Goal: Check status: Check status

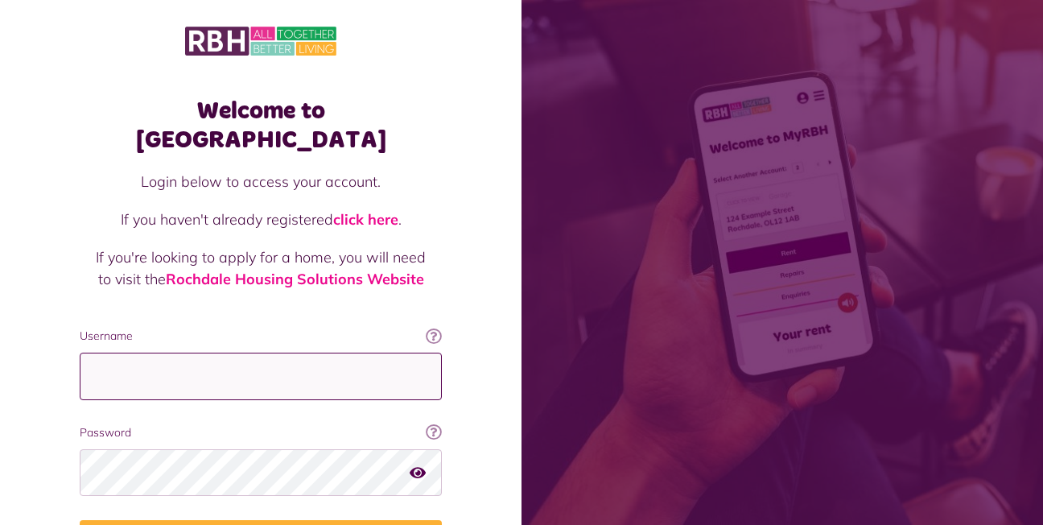
type input "**********"
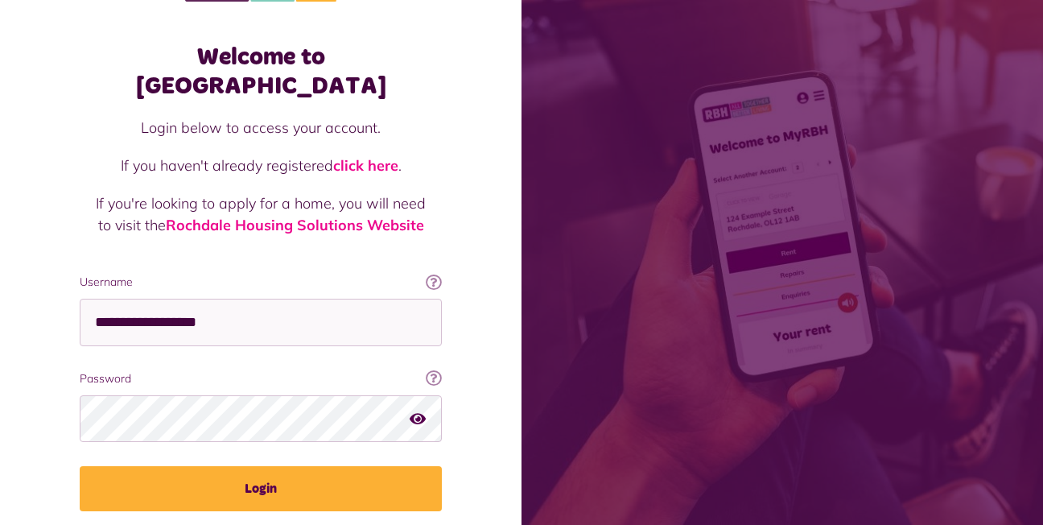
scroll to position [93, 0]
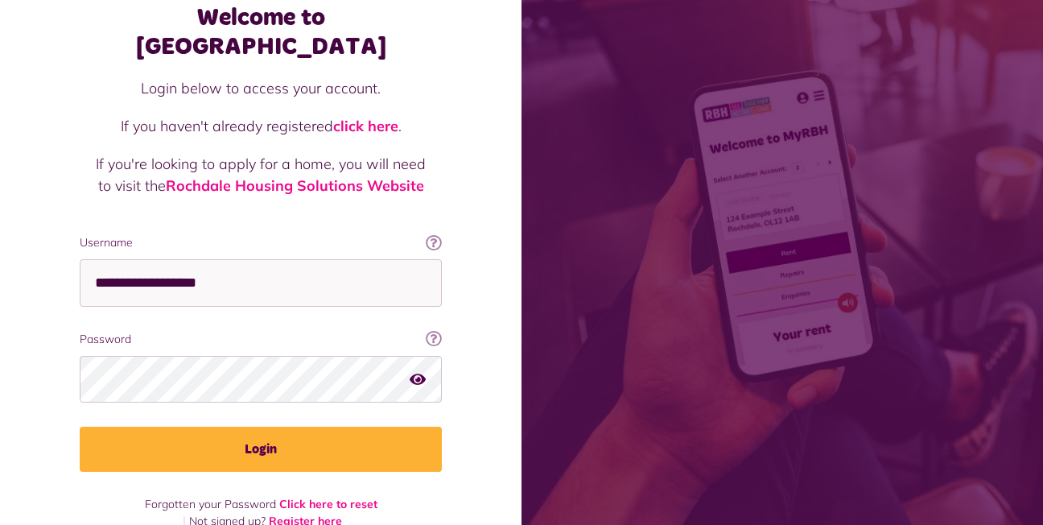
click at [417, 371] on icon "button" at bounding box center [418, 378] width 16 height 14
click at [417, 371] on icon "button" at bounding box center [419, 378] width 19 height 14
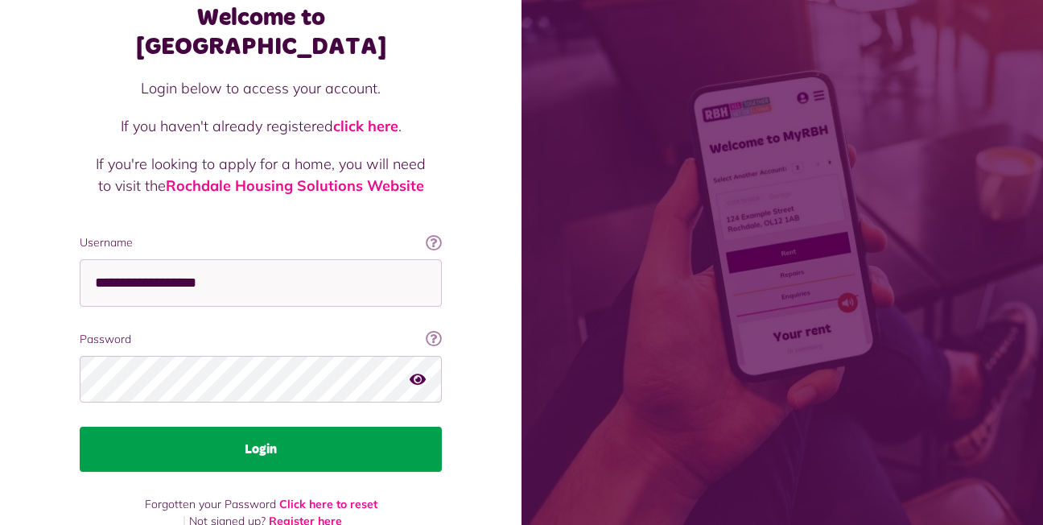
click at [262, 427] on button "Login" at bounding box center [261, 449] width 362 height 45
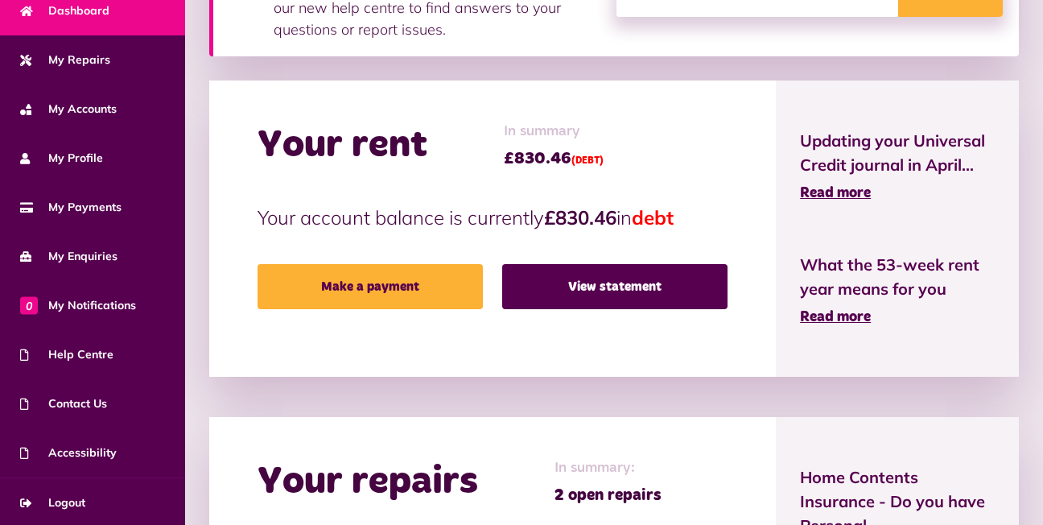
scroll to position [126, 0]
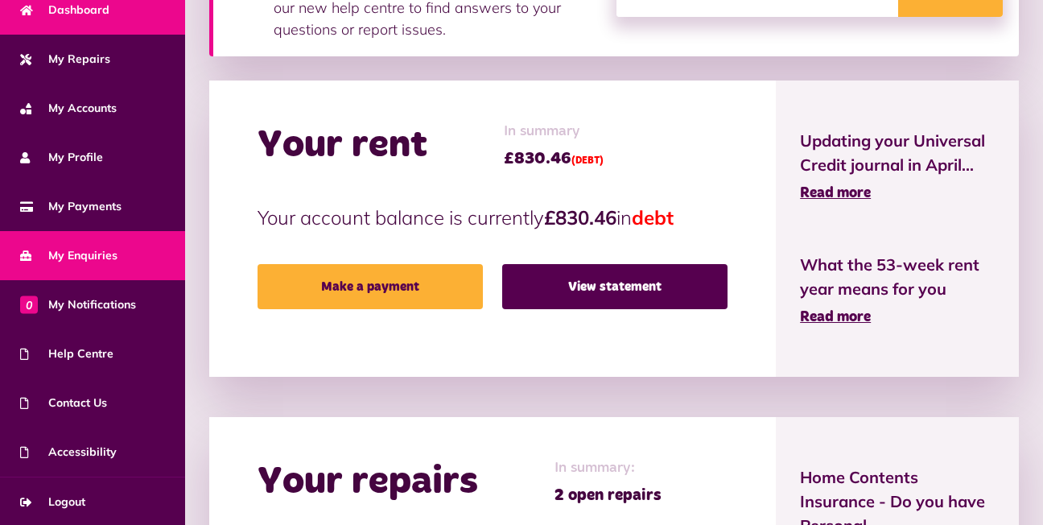
click at [105, 255] on span "My Enquiries" at bounding box center [68, 255] width 97 height 17
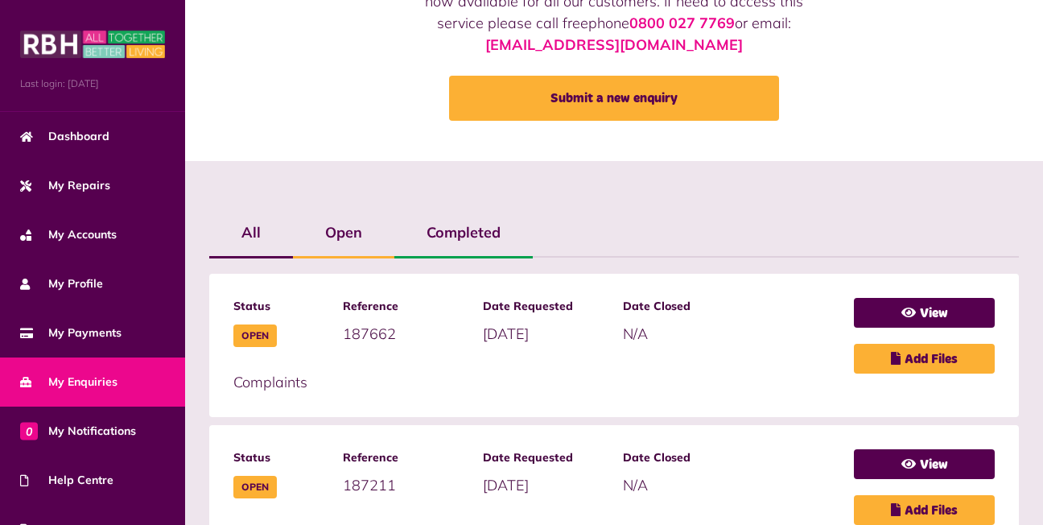
scroll to position [171, 0]
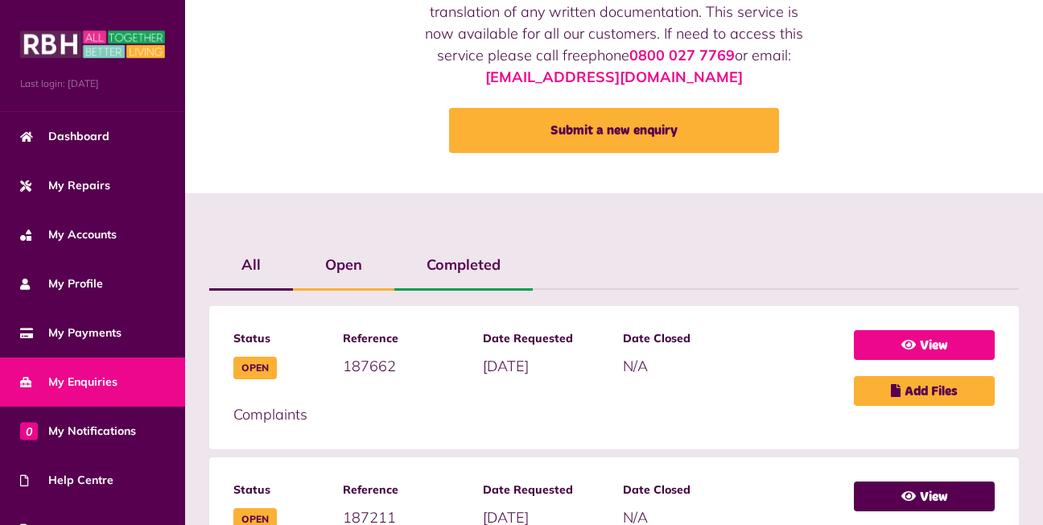
click at [906, 343] on icon at bounding box center [909, 344] width 14 height 13
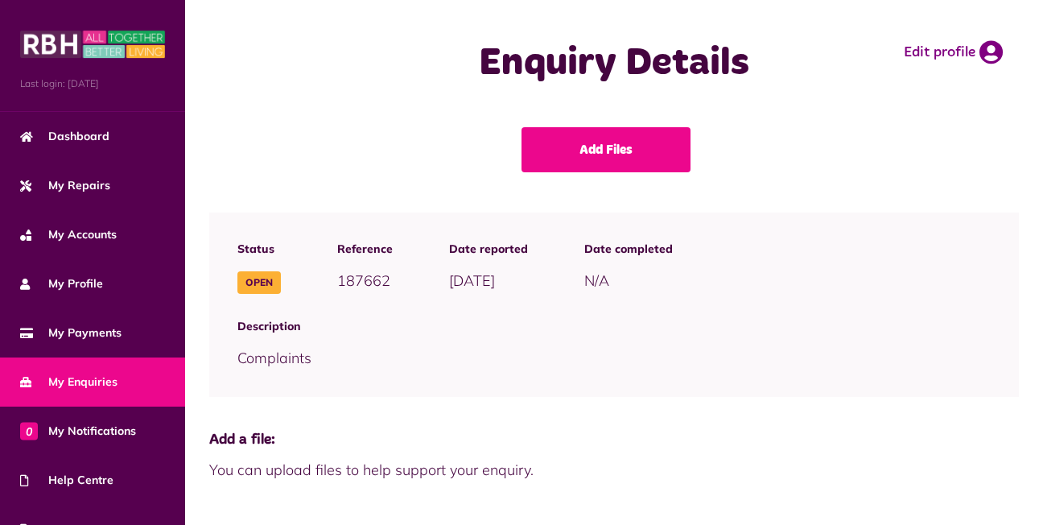
click at [93, 378] on span "My Enquiries" at bounding box center [68, 382] width 97 height 17
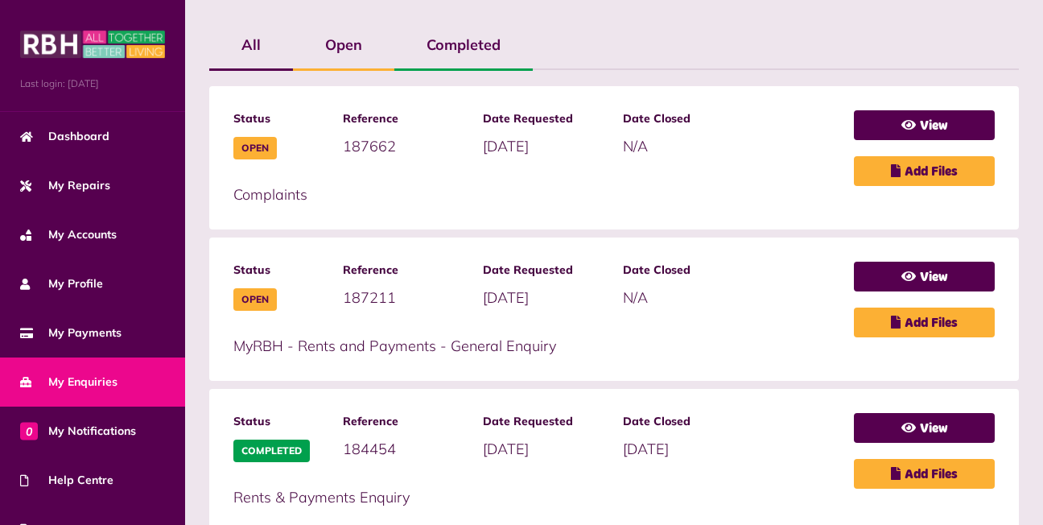
scroll to position [376, 0]
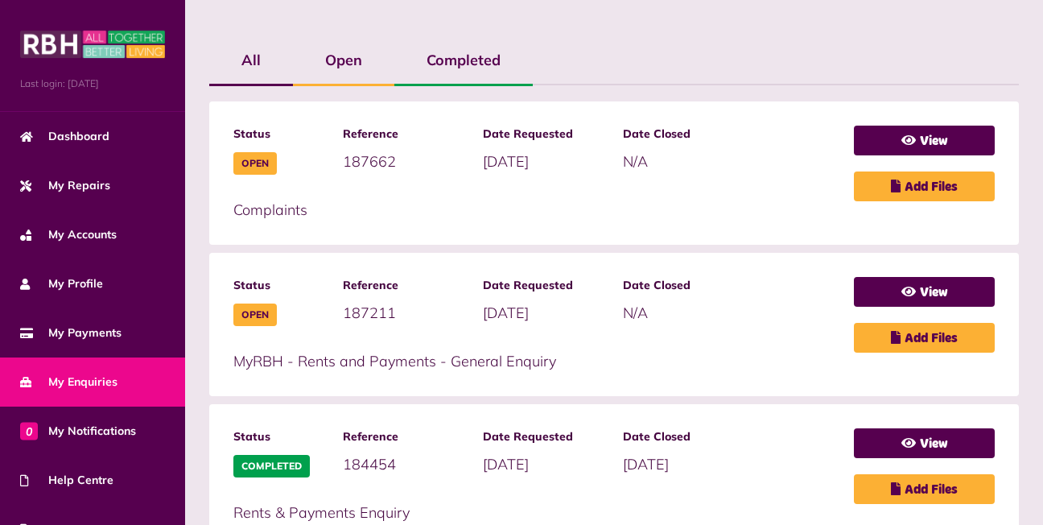
click at [345, 60] on label "Open" at bounding box center [343, 60] width 101 height 47
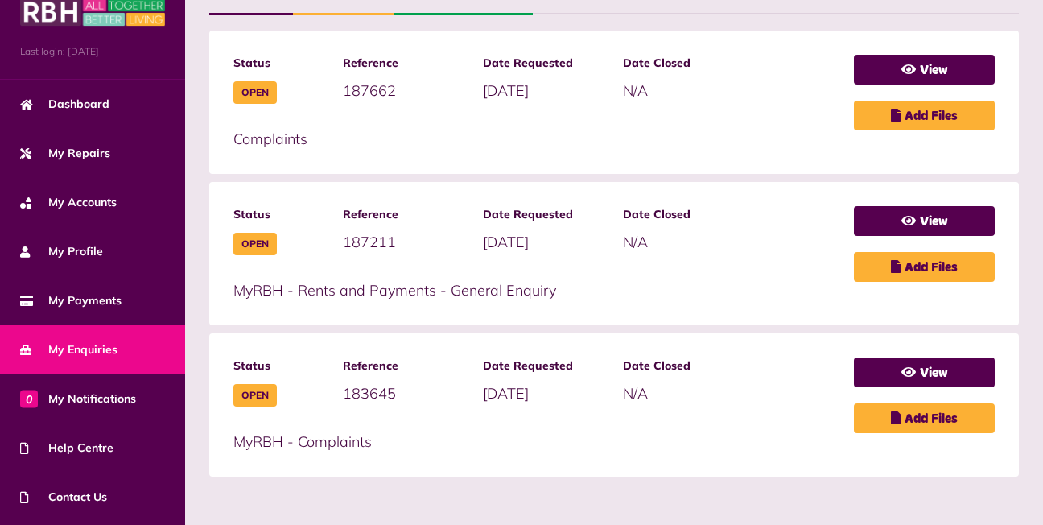
scroll to position [126, 0]
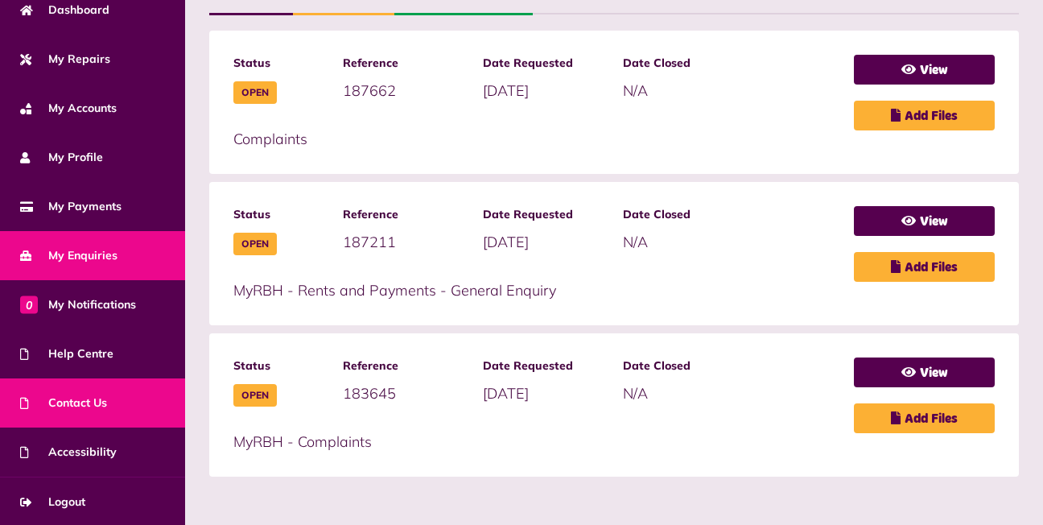
click at [86, 403] on span "Contact Us" at bounding box center [63, 402] width 87 height 17
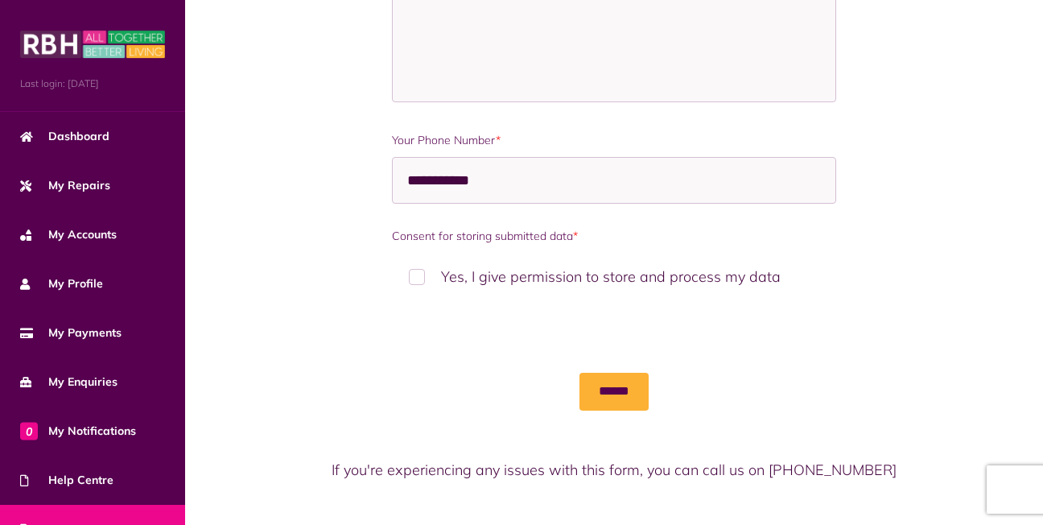
scroll to position [1123, 0]
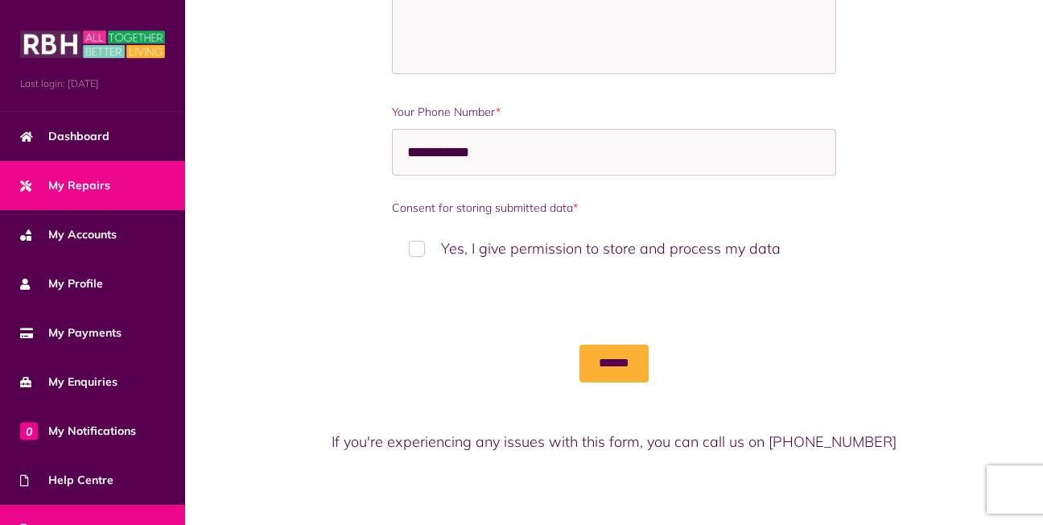
click at [93, 187] on span "My Repairs" at bounding box center [65, 185] width 90 height 17
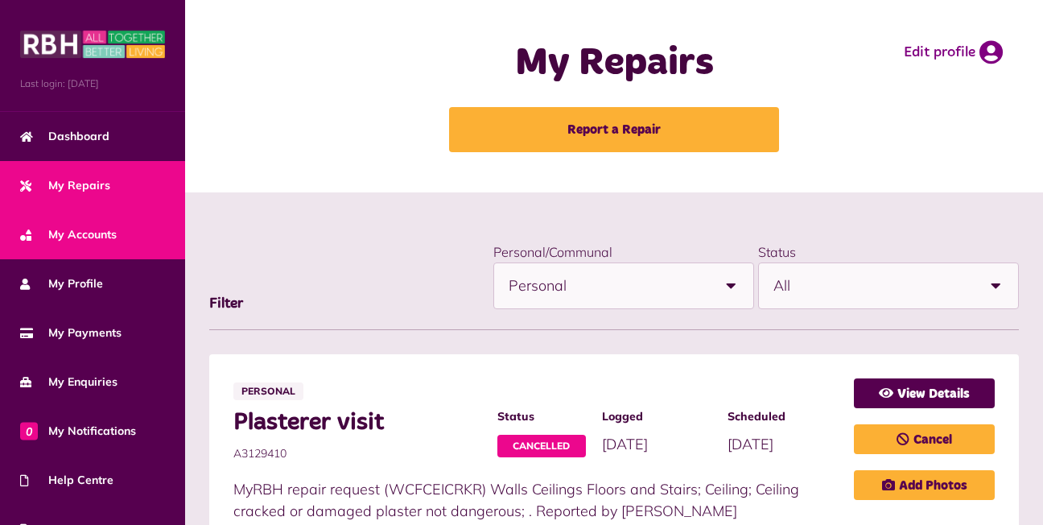
click at [89, 235] on span "My Accounts" at bounding box center [68, 234] width 97 height 17
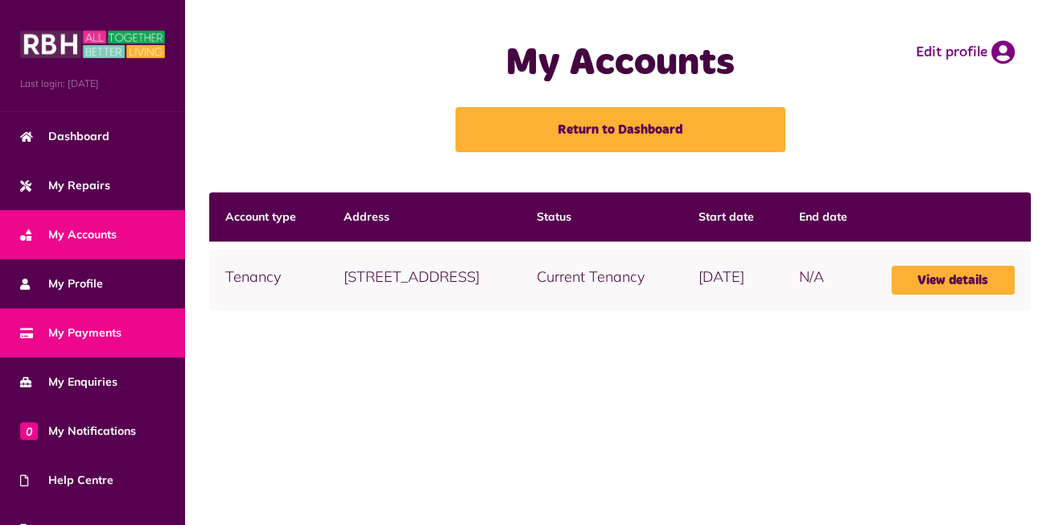
click at [100, 330] on span "My Payments" at bounding box center [70, 332] width 101 height 17
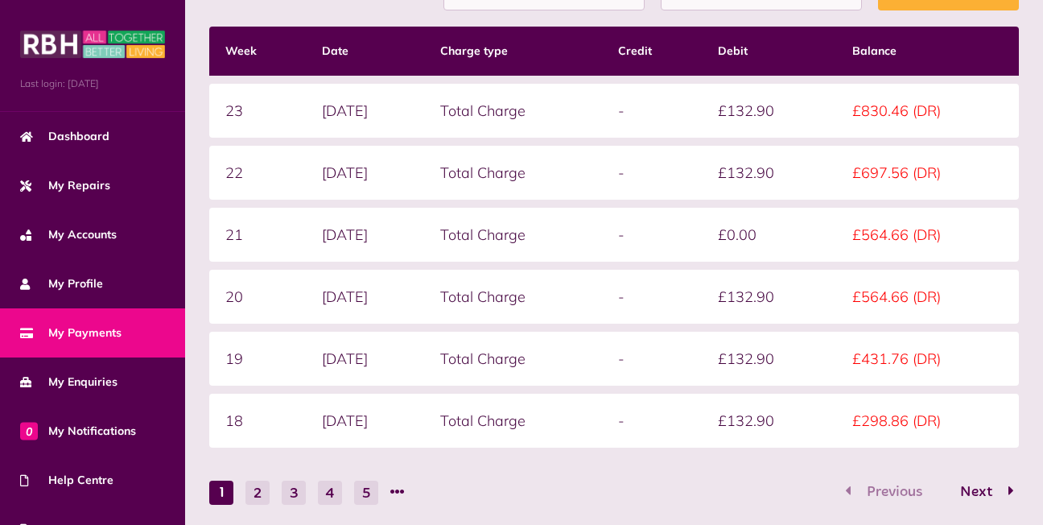
scroll to position [287, 0]
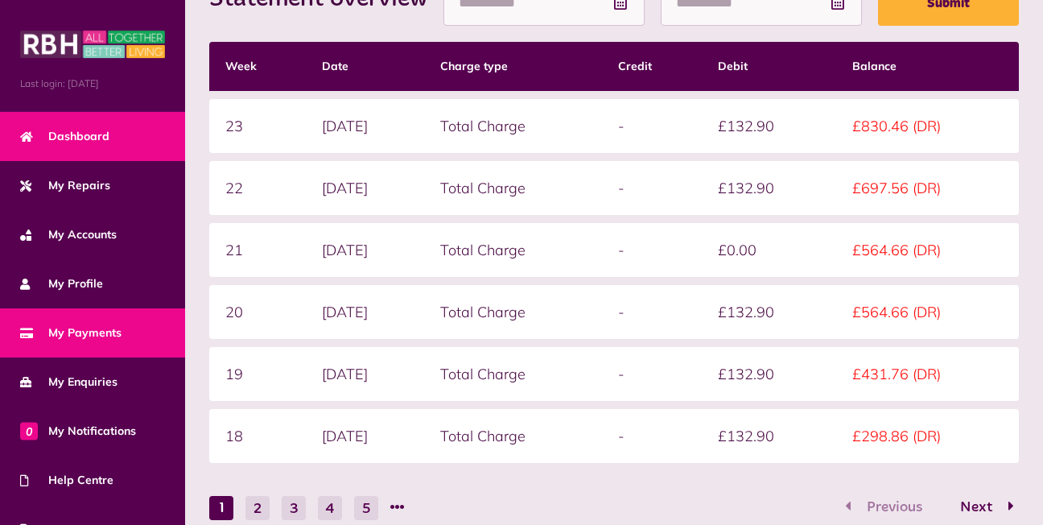
click at [85, 138] on span "Dashboard" at bounding box center [64, 136] width 89 height 17
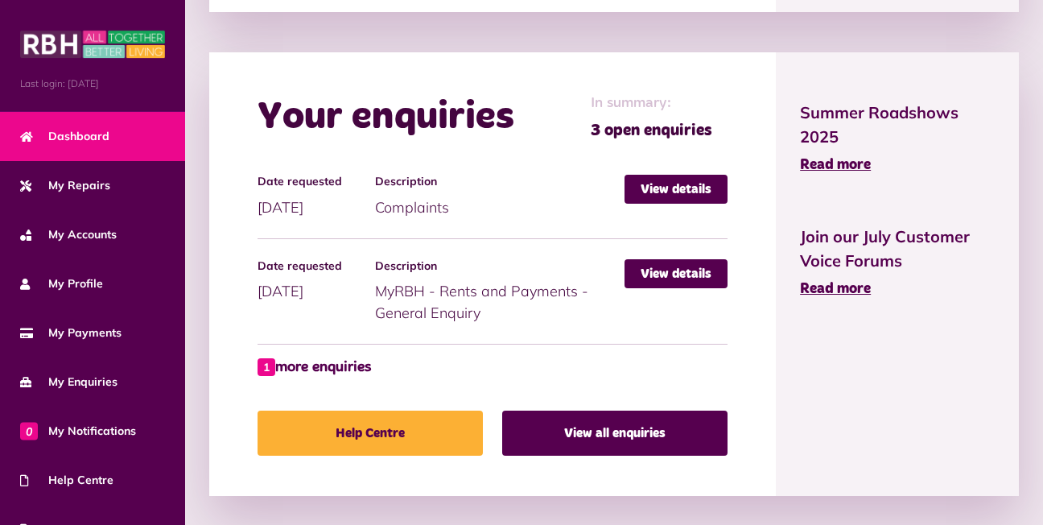
scroll to position [1219, 0]
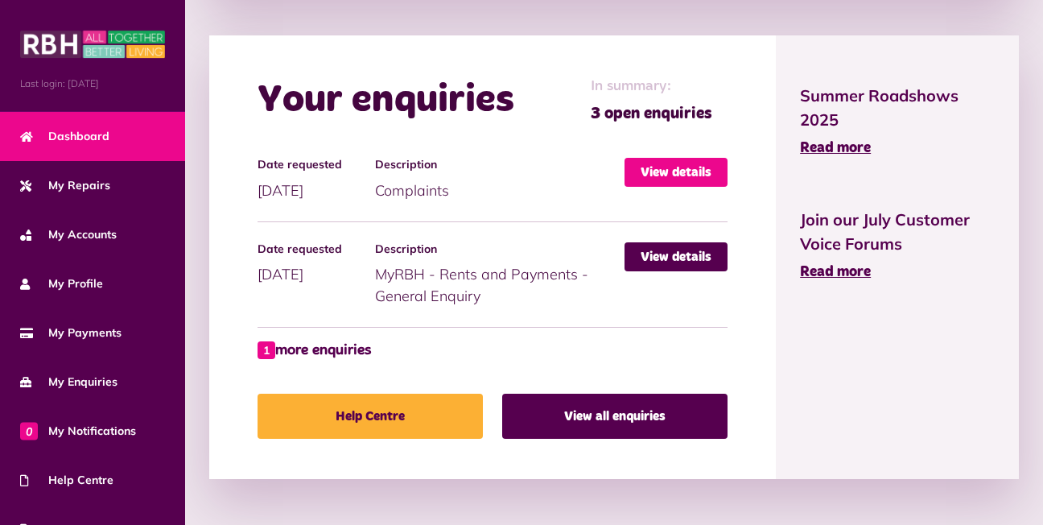
click at [666, 171] on link "View details" at bounding box center [676, 172] width 103 height 29
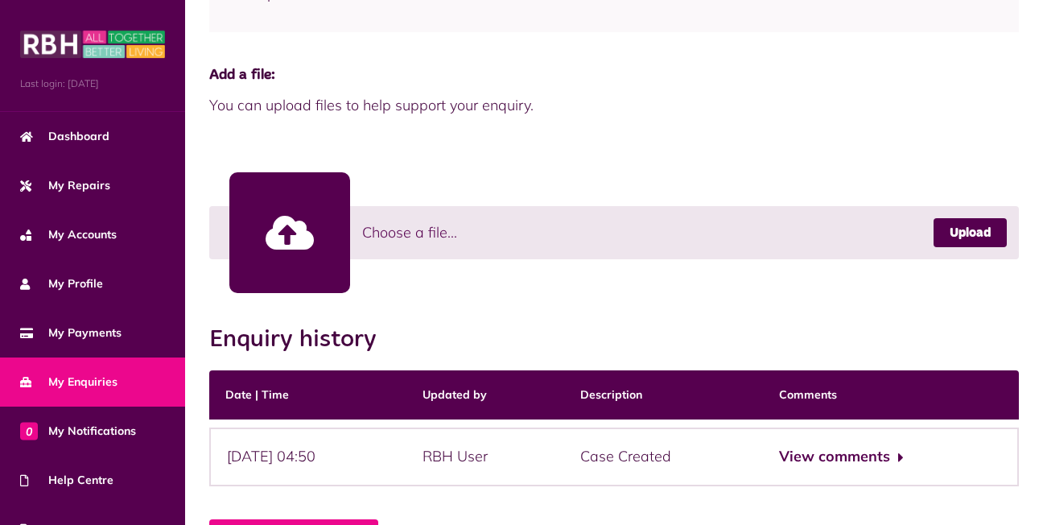
scroll to position [428, 0]
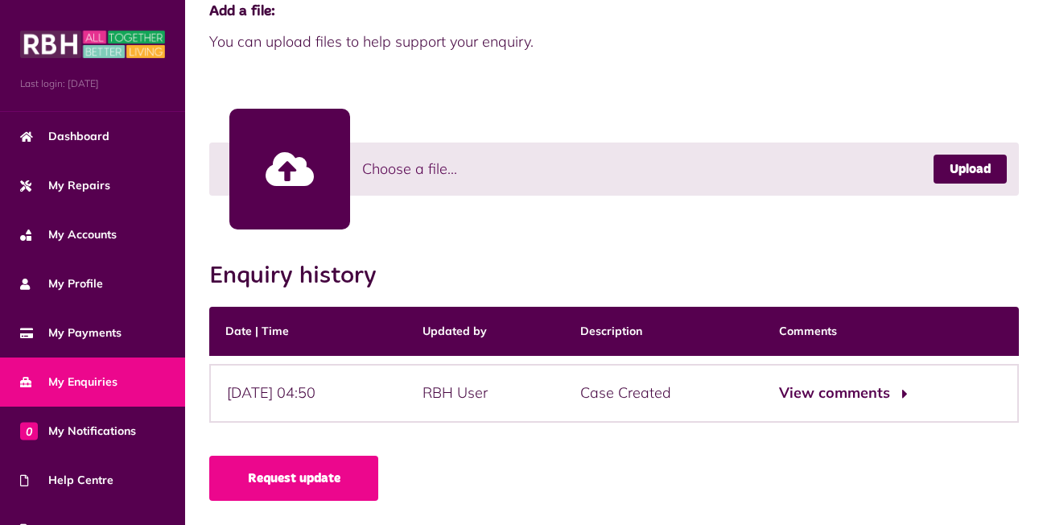
click at [904, 392] on button "View comments" at bounding box center [841, 393] width 125 height 23
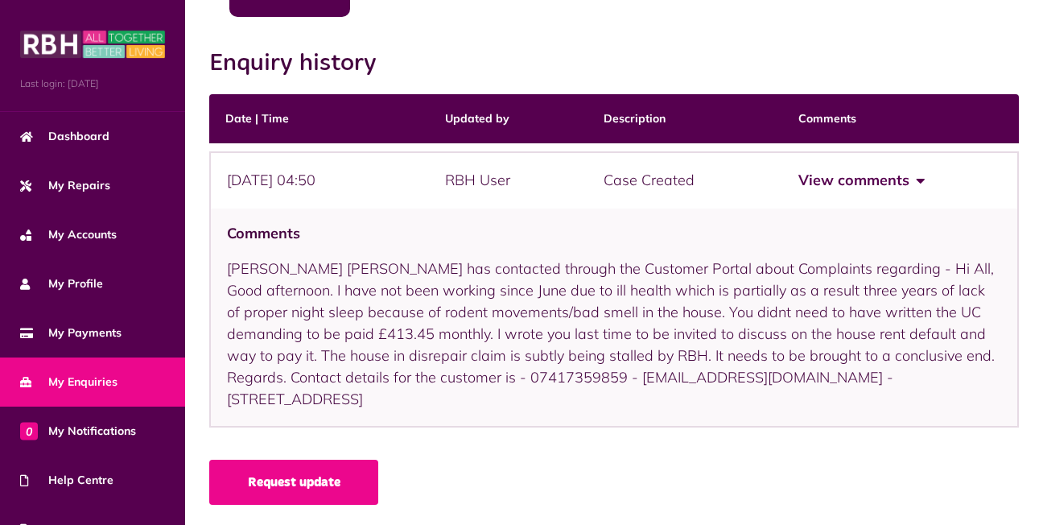
scroll to position [645, 0]
